Goal: Task Accomplishment & Management: Use online tool/utility

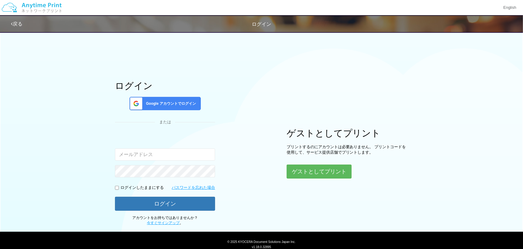
click at [134, 156] on input "email" at bounding box center [165, 154] width 100 height 12
click at [291, 169] on button "ゲストとしてプリント" at bounding box center [319, 171] width 64 height 13
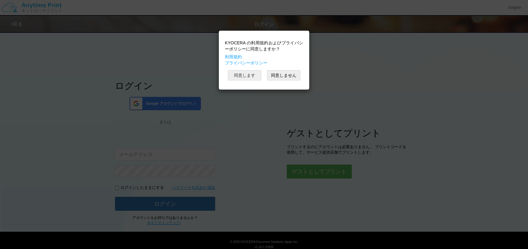
click at [242, 77] on button "同意します" at bounding box center [244, 75] width 33 height 10
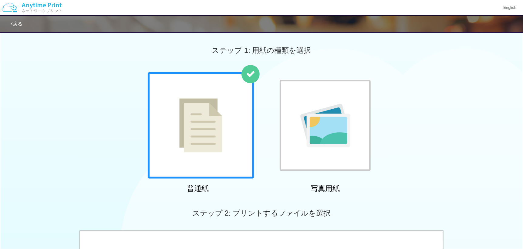
click at [239, 78] on div at bounding box center [201, 125] width 106 height 106
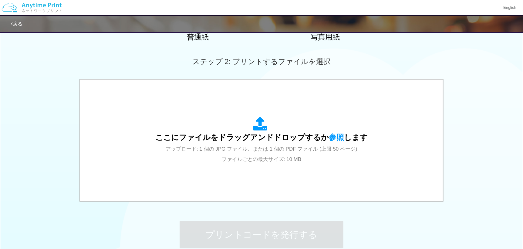
scroll to position [176, 0]
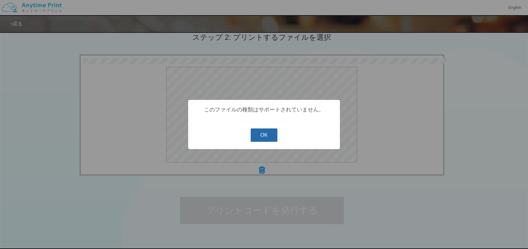
click at [270, 130] on button "OK" at bounding box center [264, 134] width 27 height 13
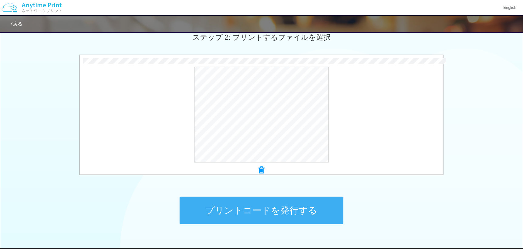
click at [216, 204] on button "プリントコードを発行する" at bounding box center [262, 210] width 164 height 27
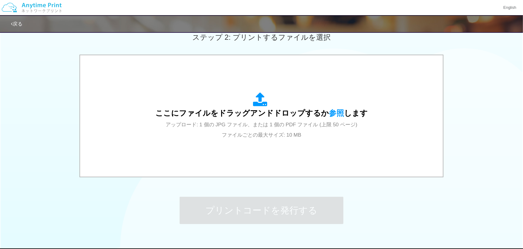
scroll to position [0, 0]
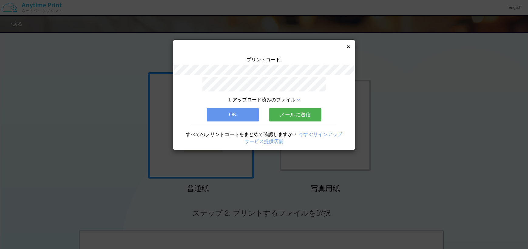
click at [348, 46] on icon at bounding box center [348, 47] width 3 height 4
